Goal: Navigation & Orientation: Find specific page/section

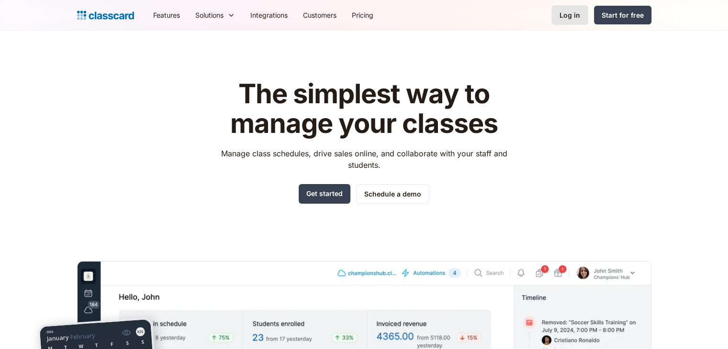
click at [579, 18] on div "Log in" at bounding box center [570, 15] width 21 height 10
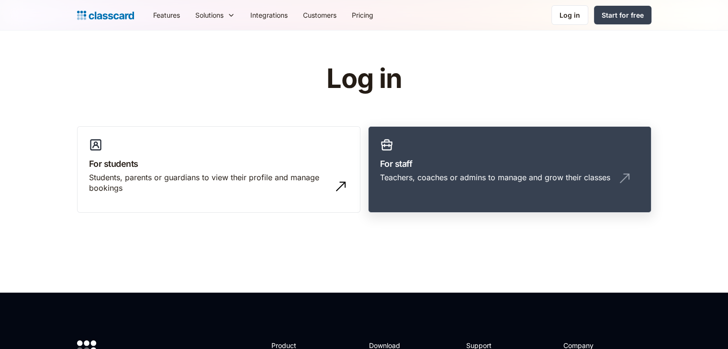
click at [433, 168] on h3 "For staff" at bounding box center [509, 163] width 259 height 13
